Goal: Information Seeking & Learning: Learn about a topic

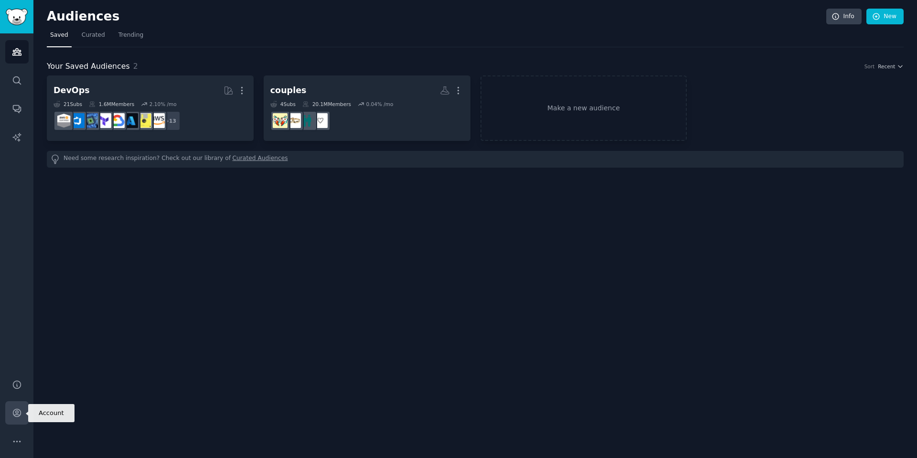
click at [16, 410] on icon "Sidebar" at bounding box center [17, 413] width 10 height 10
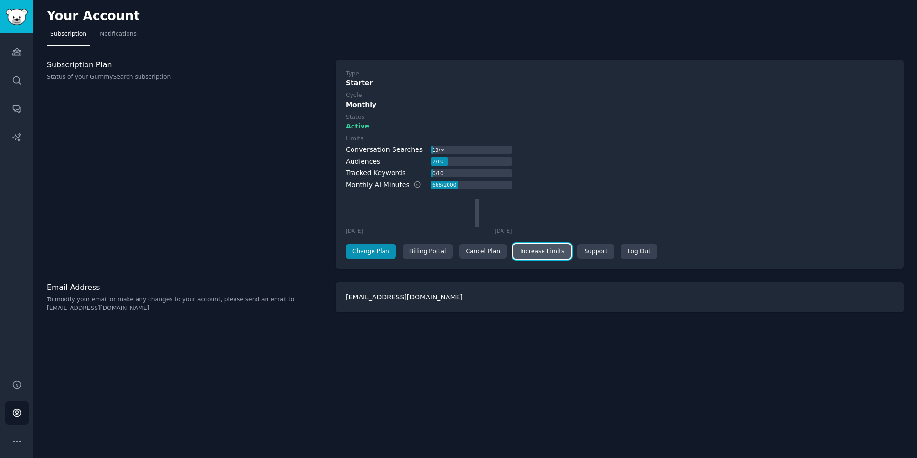
click at [529, 255] on link "Increase Limits" at bounding box center [542, 251] width 58 height 15
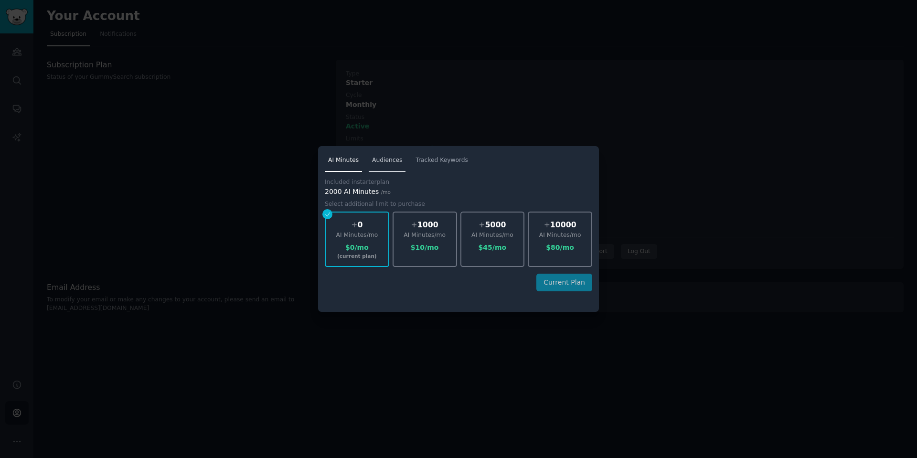
click at [385, 158] on span "Audiences" at bounding box center [387, 160] width 30 height 9
click at [449, 167] on link "Tracked Keywords" at bounding box center [441, 163] width 59 height 20
click at [403, 165] on nav "AI Minutes Audiences Tracked Keywords" at bounding box center [458, 163] width 267 height 20
click at [357, 166] on link "AI Minutes" at bounding box center [343, 163] width 37 height 20
click at [388, 165] on link "Audiences" at bounding box center [387, 163] width 37 height 20
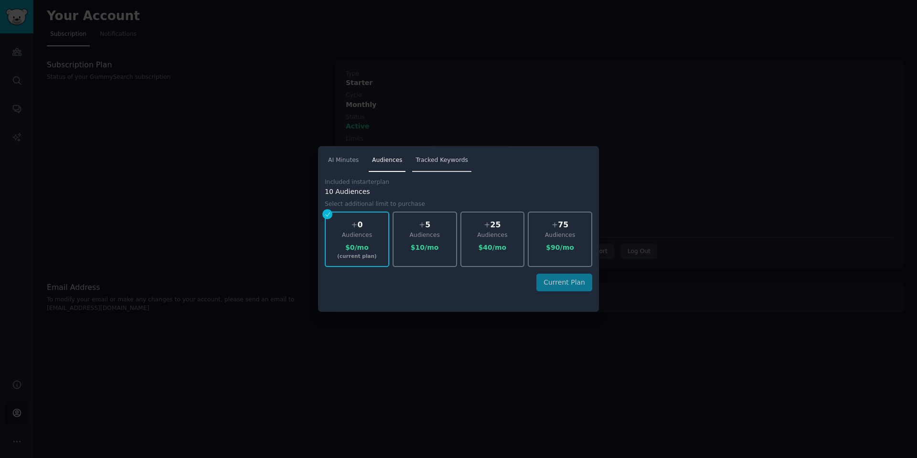
click at [418, 164] on span "Tracked Keywords" at bounding box center [442, 160] width 53 height 9
click at [342, 163] on span "AI Minutes" at bounding box center [343, 160] width 31 height 9
click at [374, 163] on span "Audiences" at bounding box center [387, 160] width 30 height 9
click at [425, 160] on span "Tracked Keywords" at bounding box center [442, 160] width 53 height 9
click at [334, 159] on span "AI Minutes" at bounding box center [343, 160] width 31 height 9
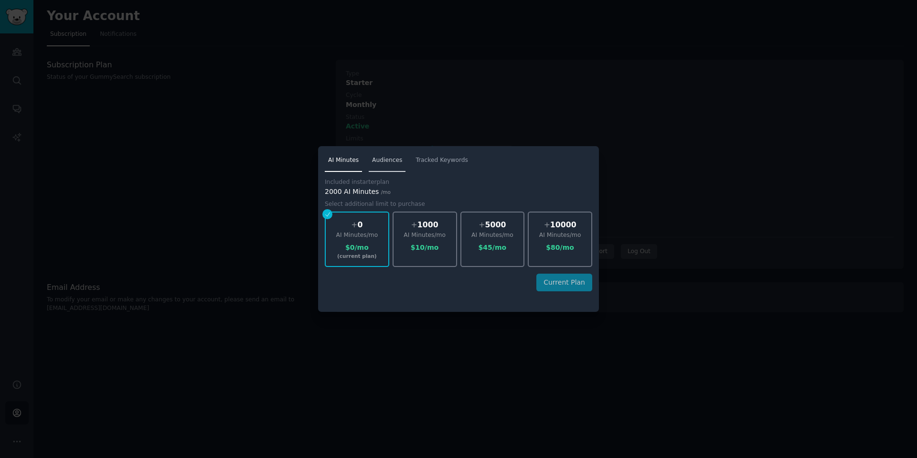
click at [388, 161] on span "Audiences" at bounding box center [387, 160] width 30 height 9
click at [436, 160] on span "Tracked Keywords" at bounding box center [442, 160] width 53 height 9
drag, startPoint x: 394, startPoint y: 417, endPoint x: 400, endPoint y: 400, distance: 18.7
click at [394, 415] on div at bounding box center [458, 229] width 917 height 458
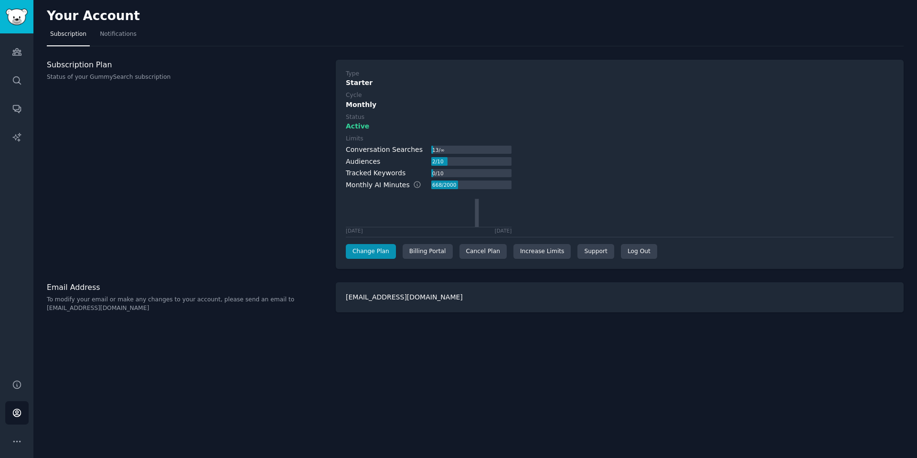
drag, startPoint x: 445, startPoint y: 376, endPoint x: 437, endPoint y: 310, distance: 65.9
click at [442, 367] on div "Your Account Subscription Notifications Subscription Plan Status of your GummyS…" at bounding box center [475, 229] width 884 height 458
click at [395, 299] on div "[EMAIL_ADDRESS][DOMAIN_NAME]" at bounding box center [620, 297] width 568 height 30
drag, startPoint x: 365, startPoint y: 363, endPoint x: 331, endPoint y: 314, distance: 59.6
click at [365, 363] on div "Your Account Subscription Notifications Subscription Plan Status of your GummyS…" at bounding box center [475, 229] width 884 height 458
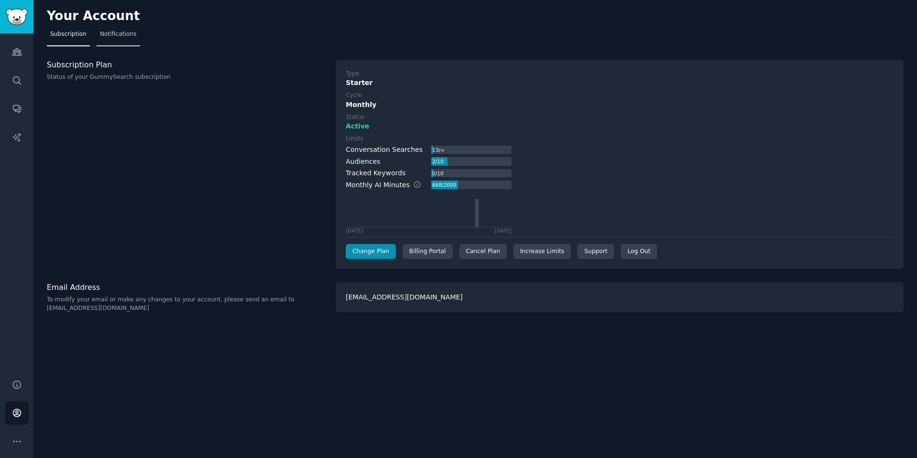
click at [120, 42] on link "Notifications" at bounding box center [117, 37] width 43 height 20
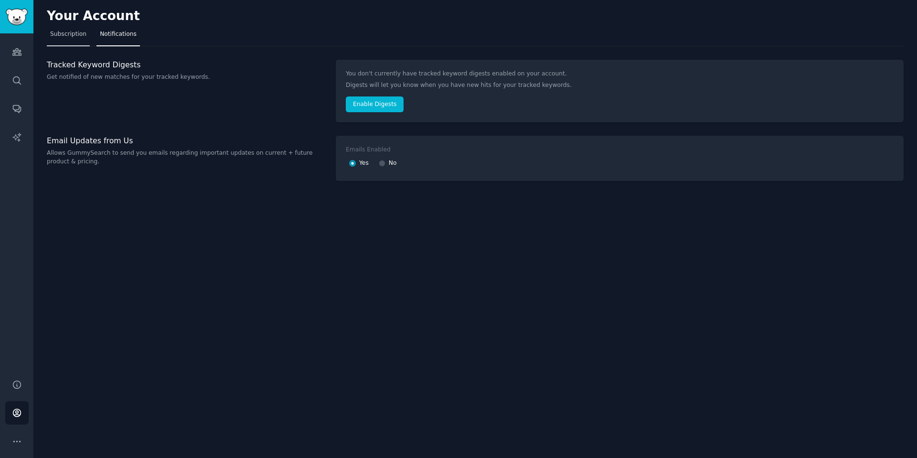
click at [70, 38] on span "Subscription" at bounding box center [68, 34] width 36 height 9
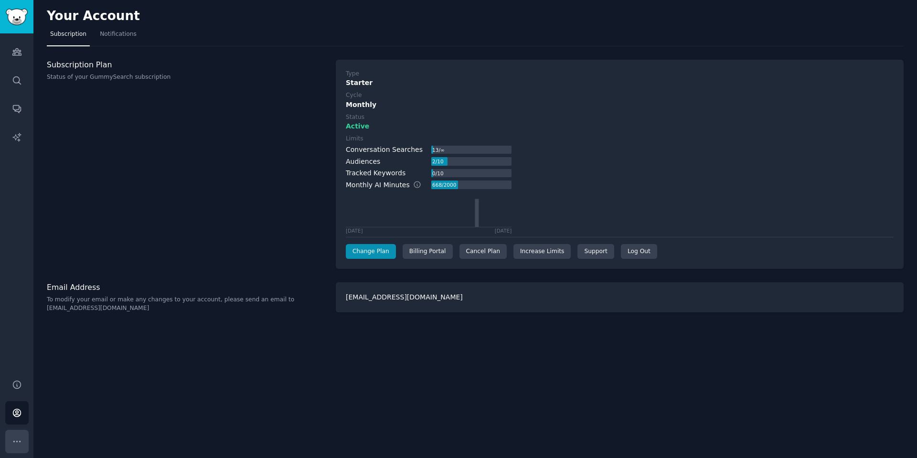
click at [15, 444] on icon "Sidebar" at bounding box center [17, 442] width 10 height 10
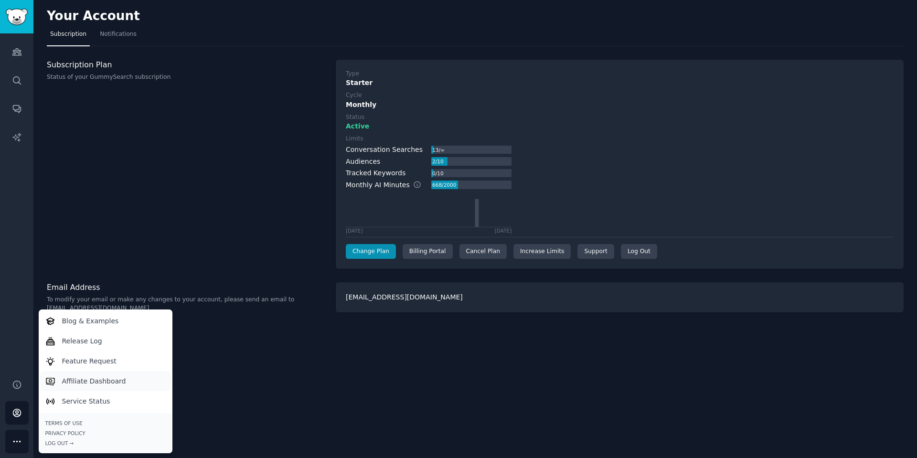
click at [128, 376] on link "Affiliate Dashboard" at bounding box center [105, 381] width 130 height 20
click at [109, 363] on p "Feature Request" at bounding box center [89, 361] width 54 height 10
click at [87, 342] on p "Release Log" at bounding box center [82, 341] width 40 height 10
click at [120, 161] on div "Subscription Plan Status of your GummySearch subscription" at bounding box center [186, 165] width 279 height 210
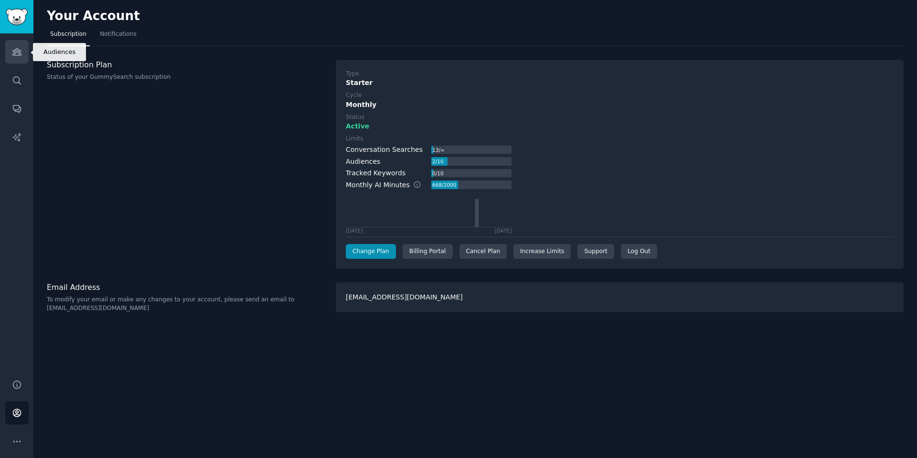
click at [23, 52] on link "Audiences" at bounding box center [16, 51] width 23 height 23
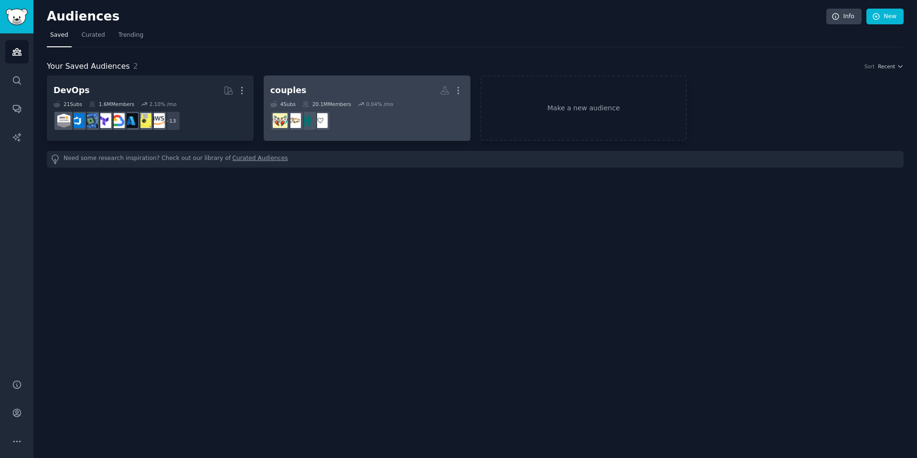
click at [351, 95] on h2 "couples More" at bounding box center [366, 90] width 193 height 17
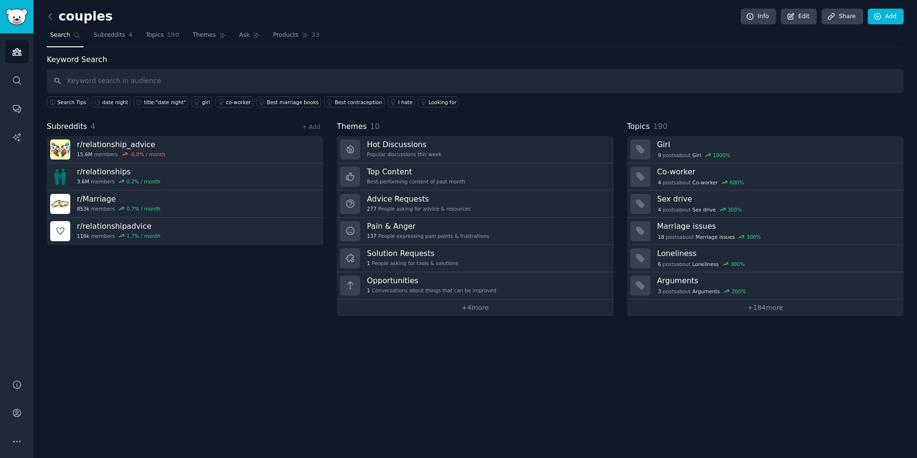
drag, startPoint x: 245, startPoint y: 274, endPoint x: 192, endPoint y: 284, distance: 54.0
click at [192, 284] on div "Subreddits 4 + Add r/ relationship_advice 15.6M members -0.0 % / month r/ relat…" at bounding box center [185, 218] width 277 height 195
click at [107, 106] on link "date night" at bounding box center [111, 101] width 39 height 11
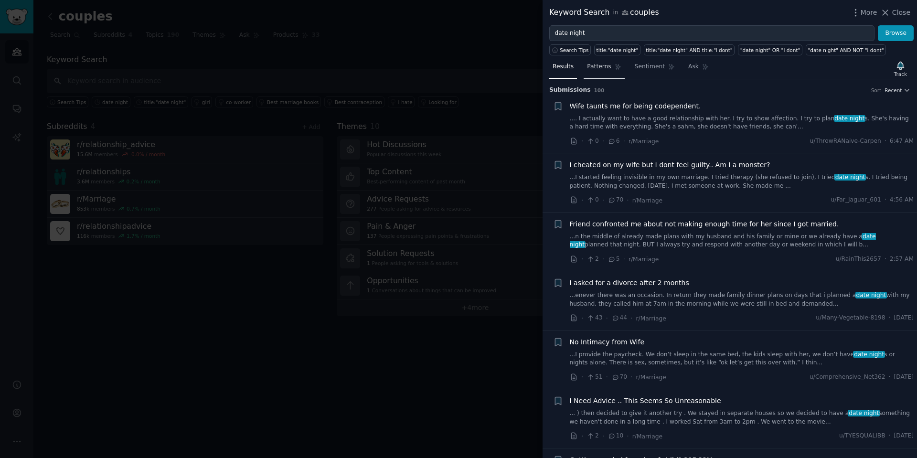
click at [603, 69] on span "Patterns" at bounding box center [599, 67] width 24 height 9
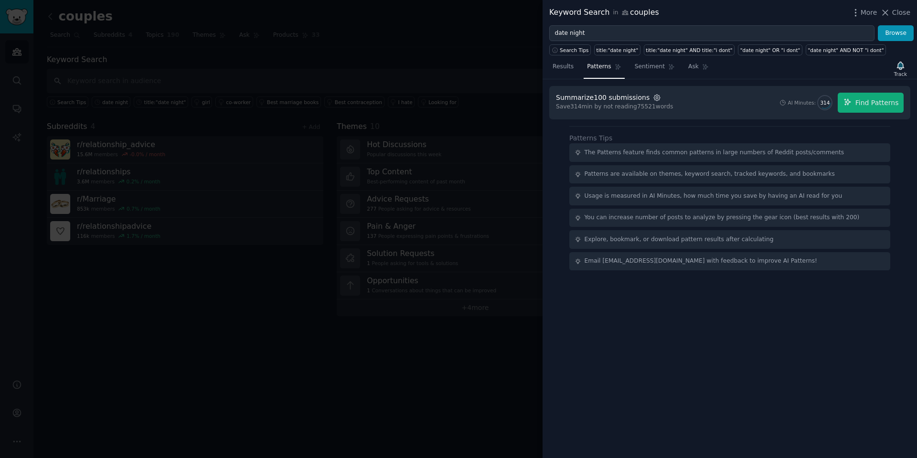
click at [654, 98] on icon "button" at bounding box center [657, 98] width 6 height 6
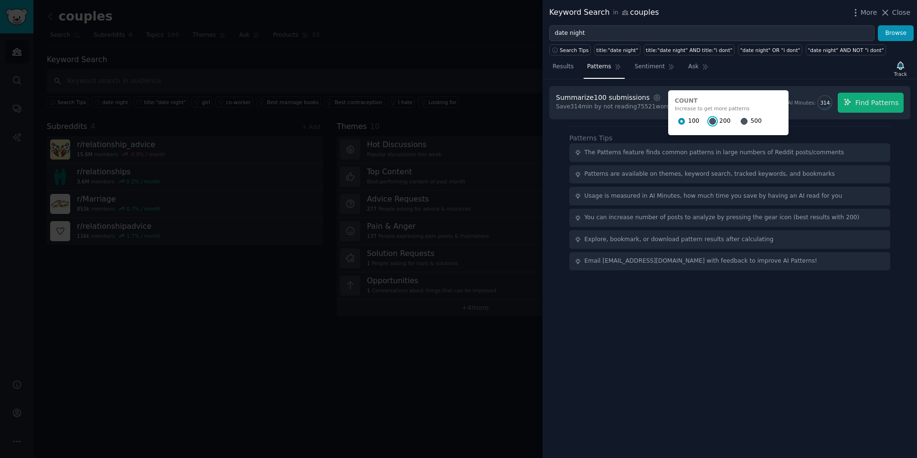
click at [709, 121] on input "200" at bounding box center [712, 121] width 7 height 7
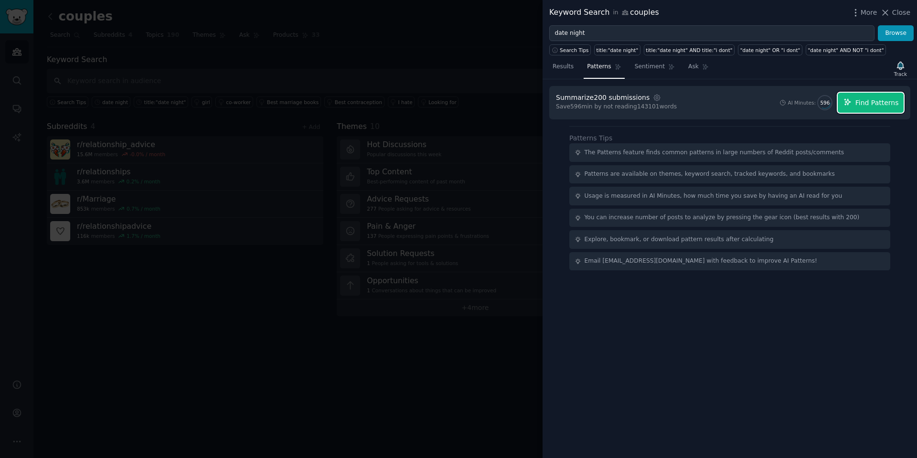
click at [874, 103] on span "Find Patterns" at bounding box center [876, 103] width 43 height 10
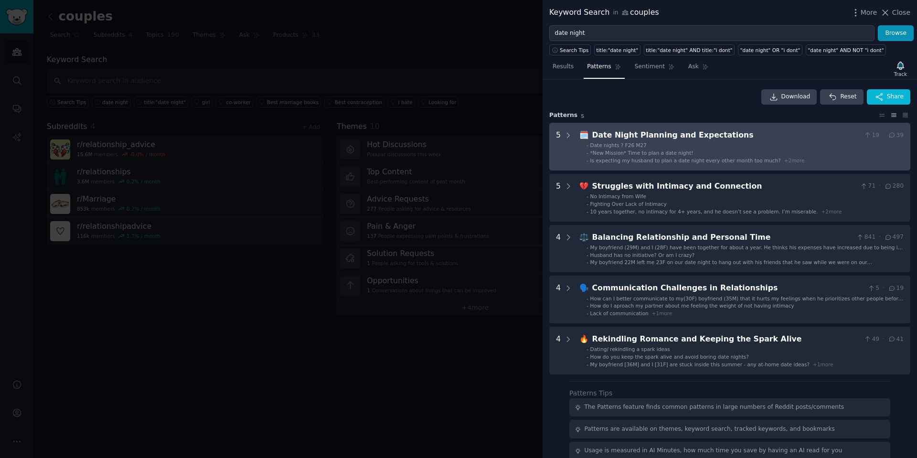
click at [588, 138] on div "🗓️ Date Night Planning and Expectations 19 · 39" at bounding box center [741, 135] width 324 height 12
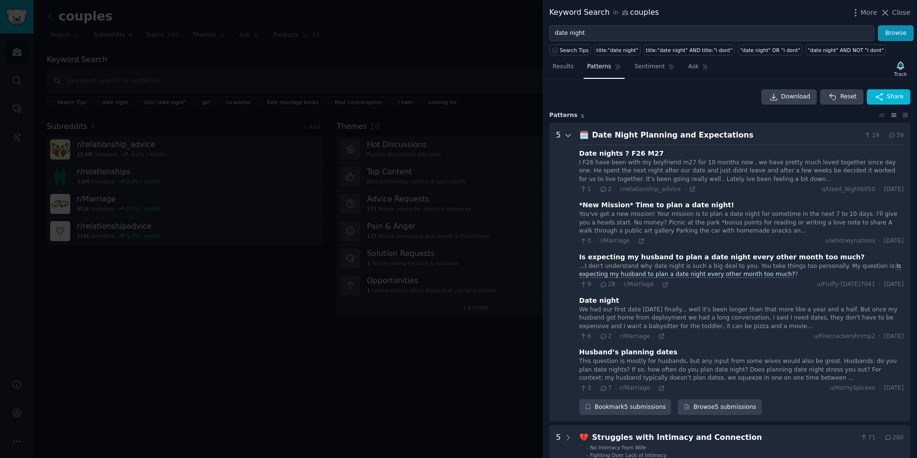
click at [566, 136] on icon at bounding box center [568, 135] width 9 height 9
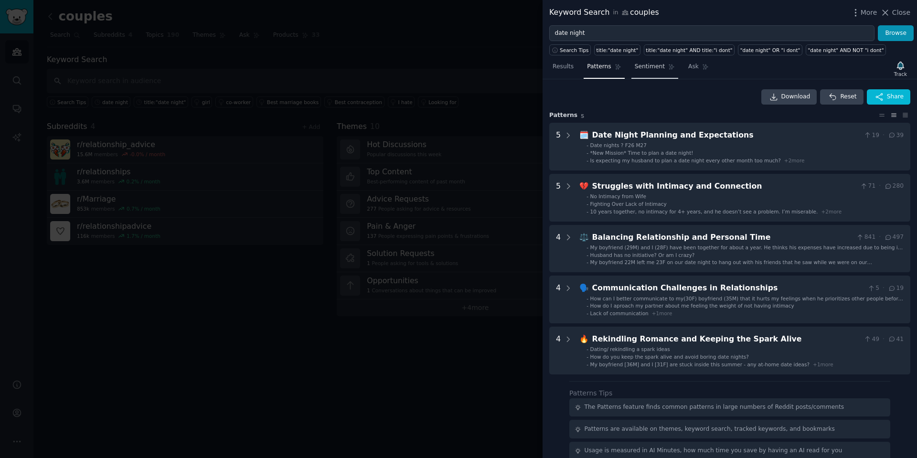
click at [649, 67] on span "Sentiment" at bounding box center [650, 67] width 30 height 9
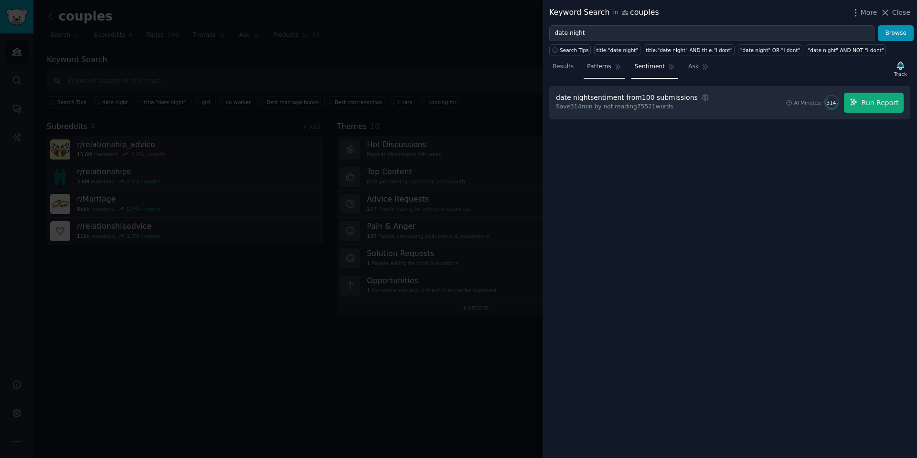
click at [595, 67] on span "Patterns" at bounding box center [599, 67] width 24 height 9
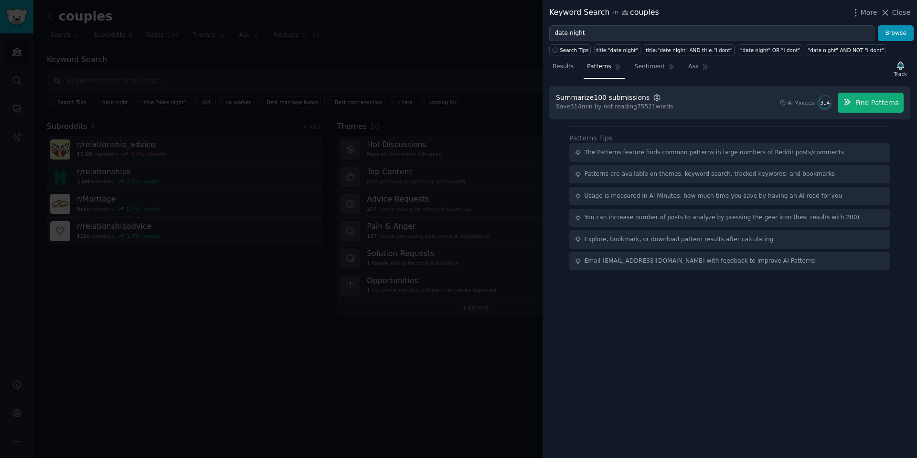
click at [653, 96] on icon "button" at bounding box center [657, 98] width 9 height 9
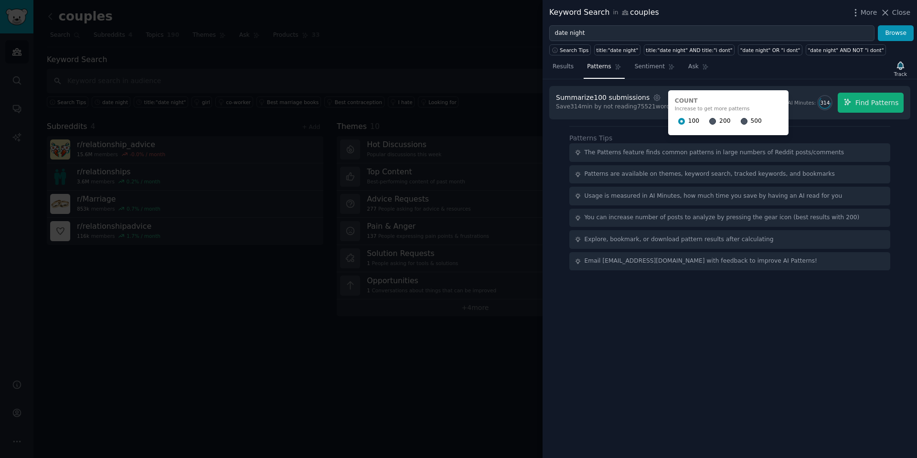
click at [709, 121] on div "200" at bounding box center [719, 121] width 21 height 15
click at [709, 124] on input "200" at bounding box center [712, 121] width 7 height 7
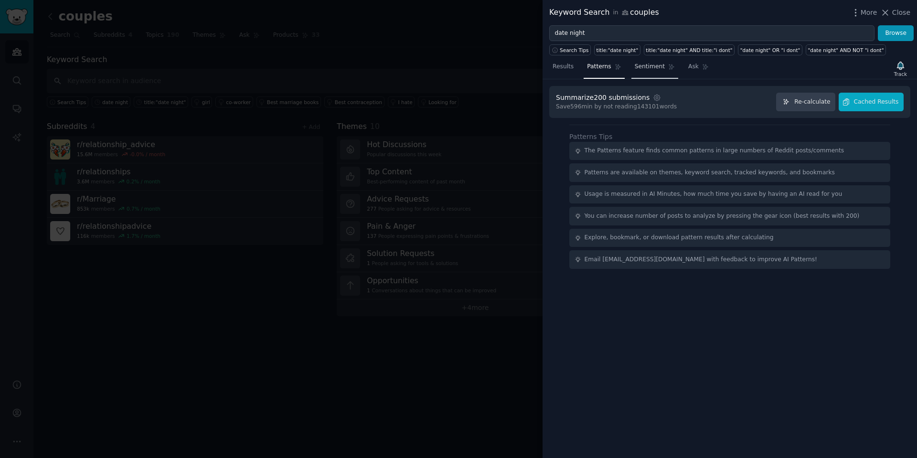
click at [641, 68] on span "Sentiment" at bounding box center [650, 67] width 30 height 9
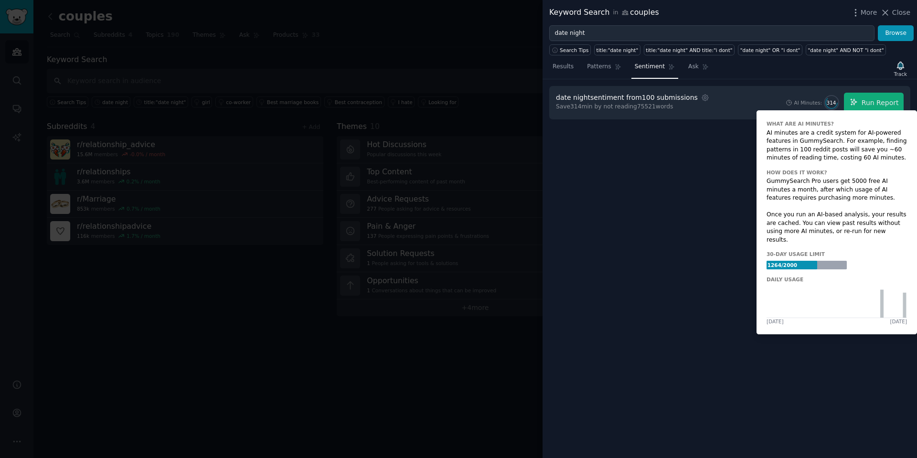
click at [834, 105] on span "314" at bounding box center [832, 102] width 10 height 7
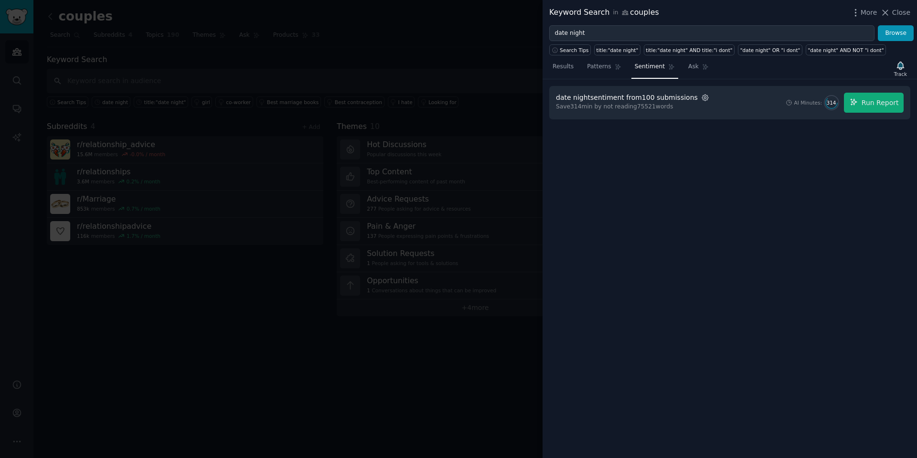
click at [701, 99] on icon "button" at bounding box center [705, 98] width 9 height 9
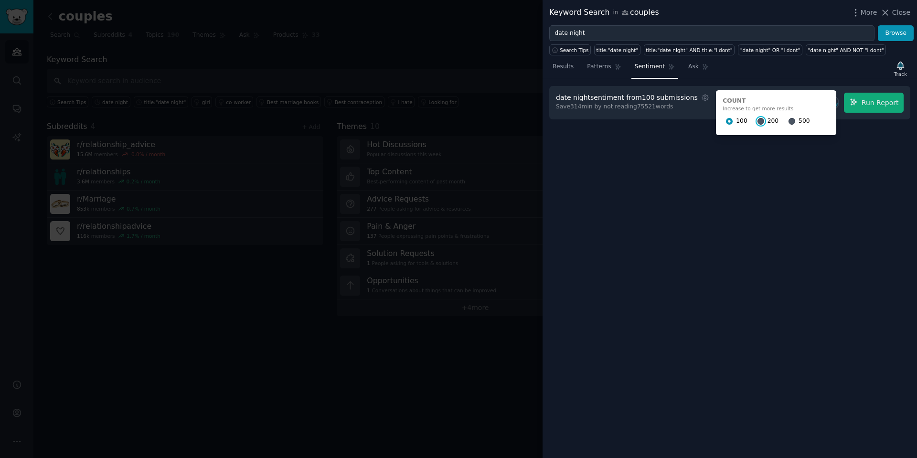
click at [758, 120] on input "200" at bounding box center [761, 121] width 7 height 7
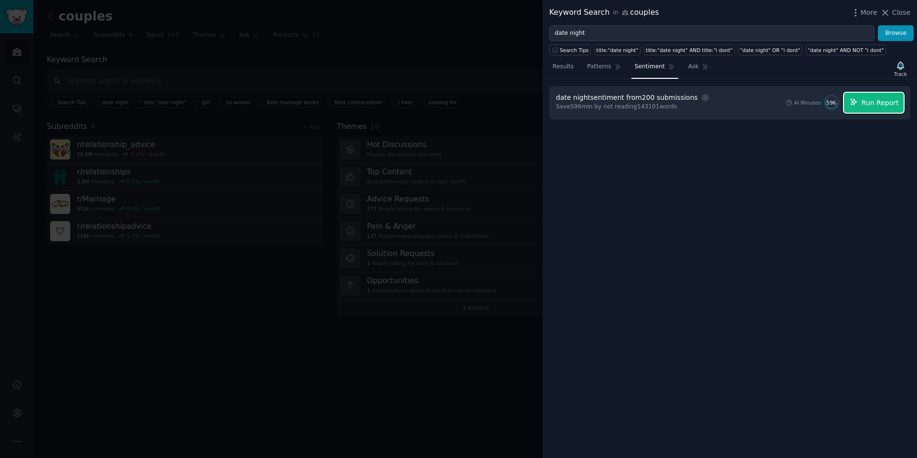
click at [881, 105] on span "Run Report" at bounding box center [880, 103] width 37 height 10
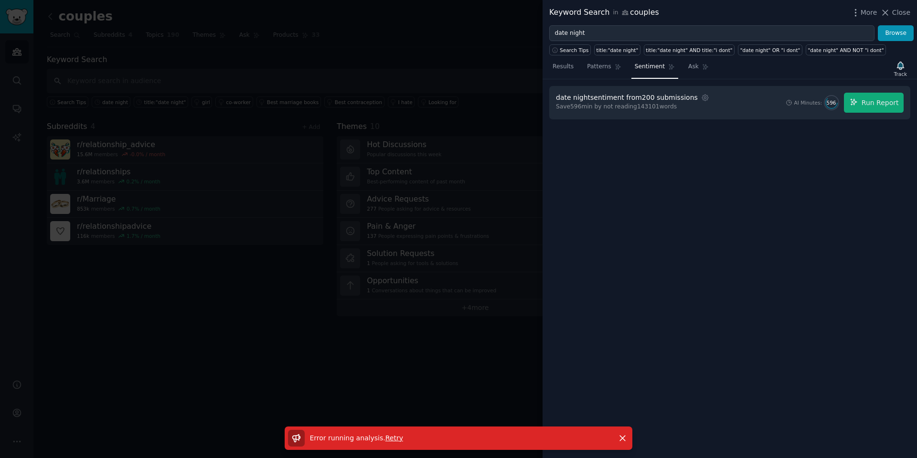
click at [389, 438] on span "Retry" at bounding box center [394, 438] width 18 height 8
